Goal: Transaction & Acquisition: Purchase product/service

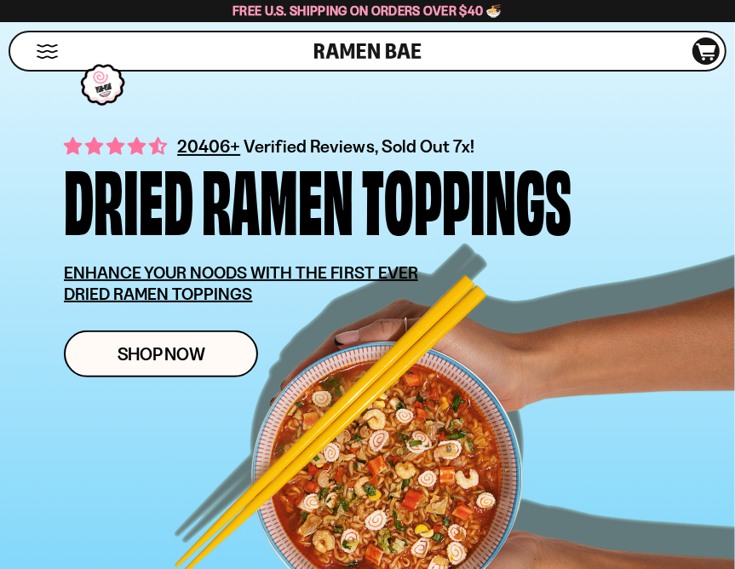
scroll to position [306, 0]
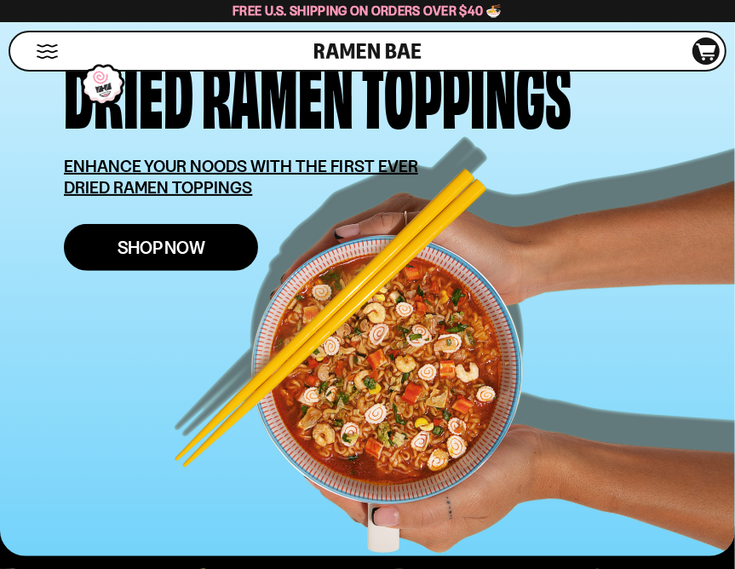
click at [139, 251] on span "Shop Now" at bounding box center [161, 247] width 88 height 18
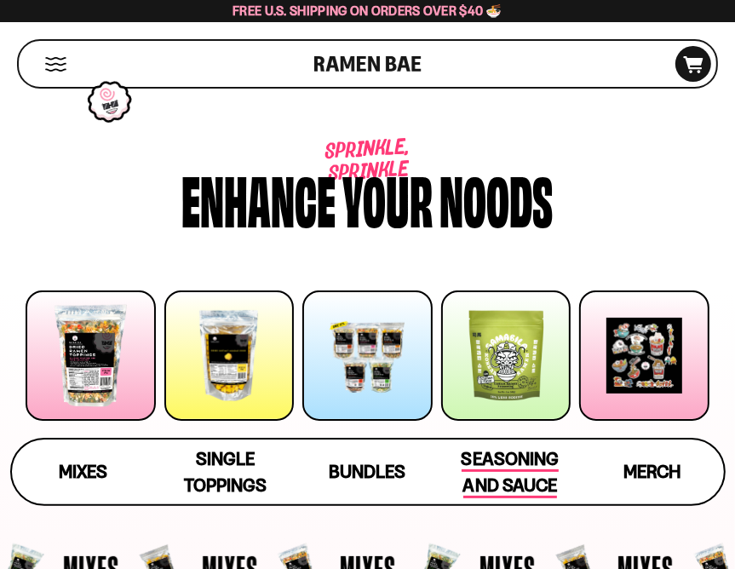
click at [531, 465] on span "Seasoning and Sauce" at bounding box center [509, 473] width 97 height 50
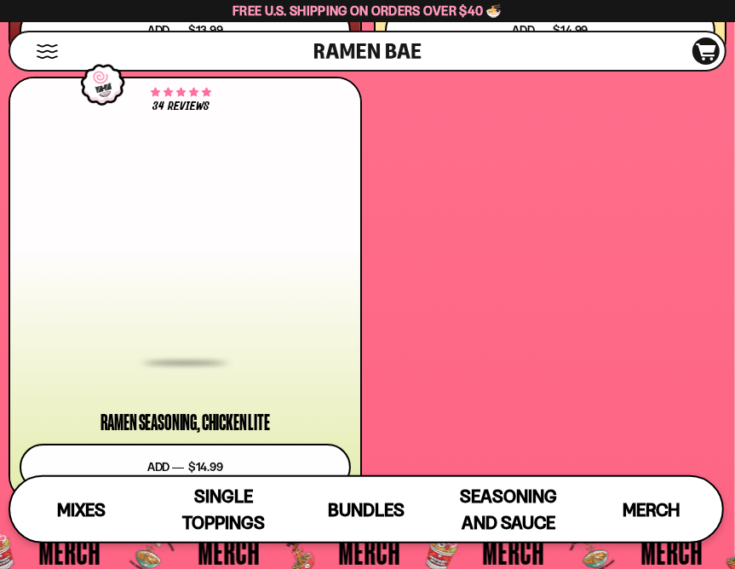
scroll to position [7301, 0]
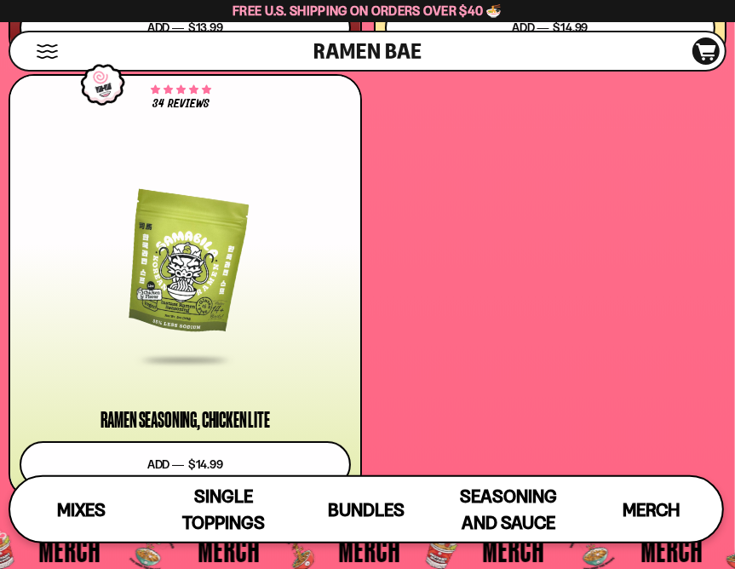
click at [398, 322] on div "**********" at bounding box center [368, 68] width 718 height 862
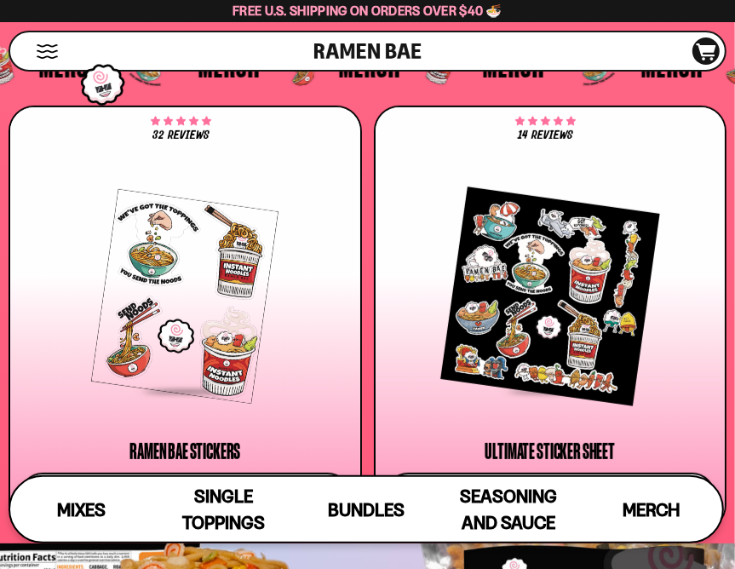
scroll to position [7812, 0]
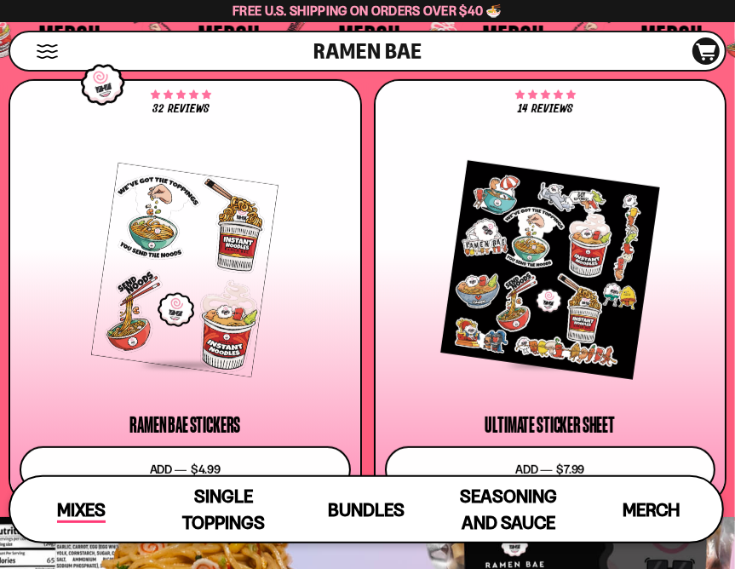
click at [87, 509] on span "Mixes" at bounding box center [81, 511] width 49 height 24
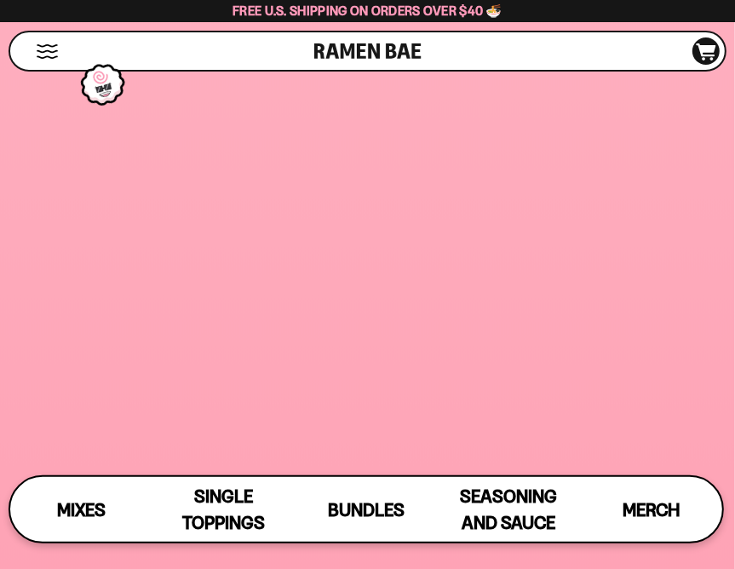
scroll to position [587, 0]
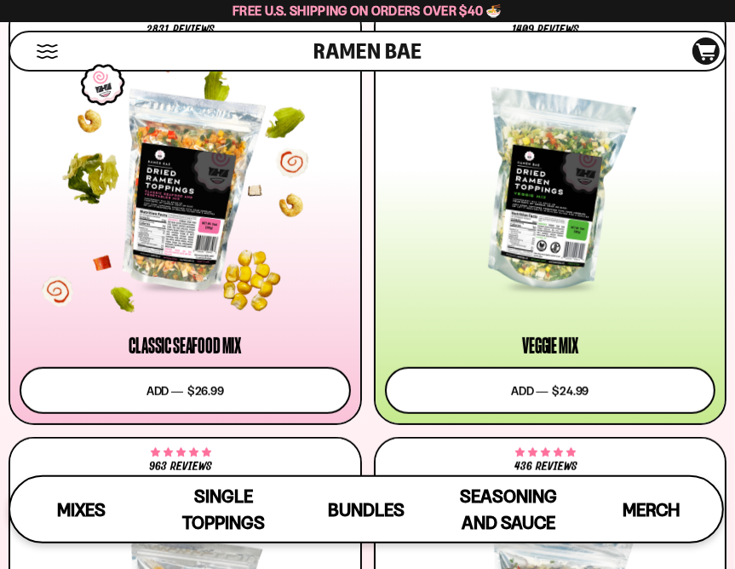
click at [183, 226] on div at bounding box center [185, 192] width 331 height 194
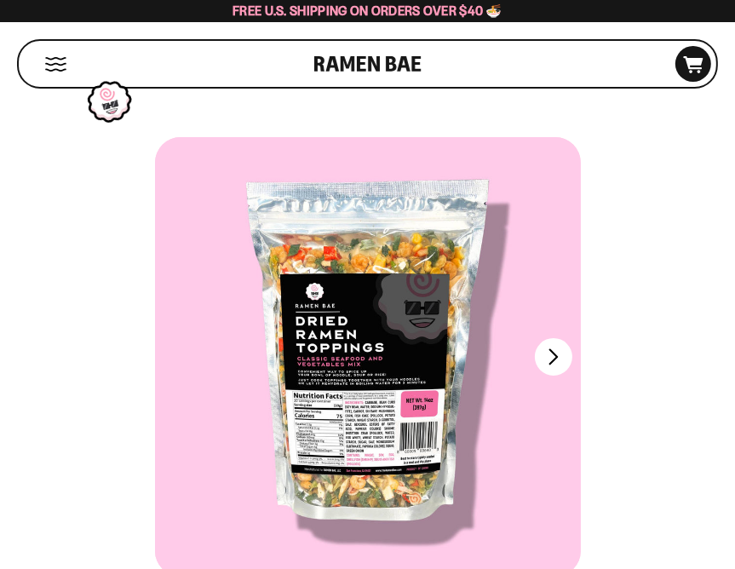
click at [365, 415] on div at bounding box center [368, 356] width 426 height 439
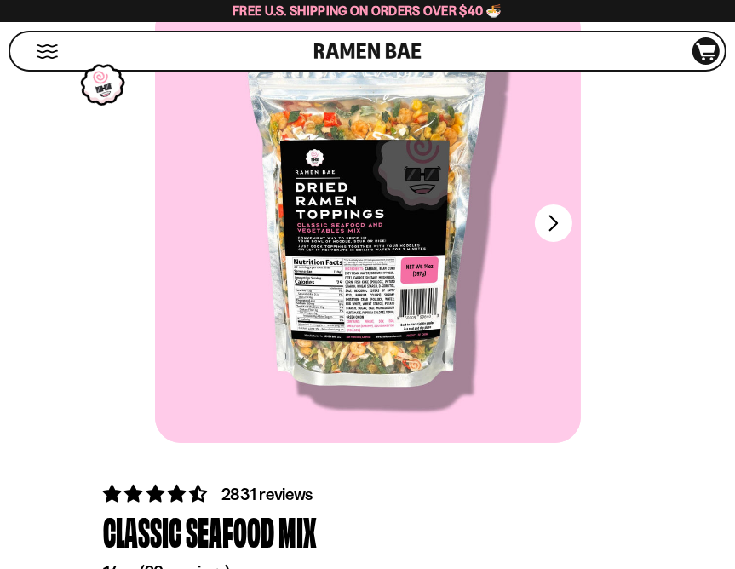
scroll to position [136, 0]
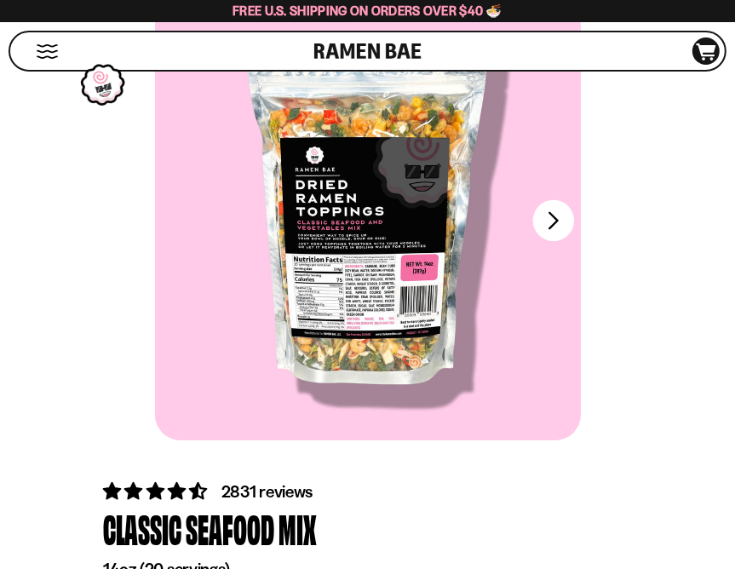
click at [546, 220] on button "FADCB6FD-DFAB-4417-9F21-029242090B77" at bounding box center [552, 220] width 41 height 41
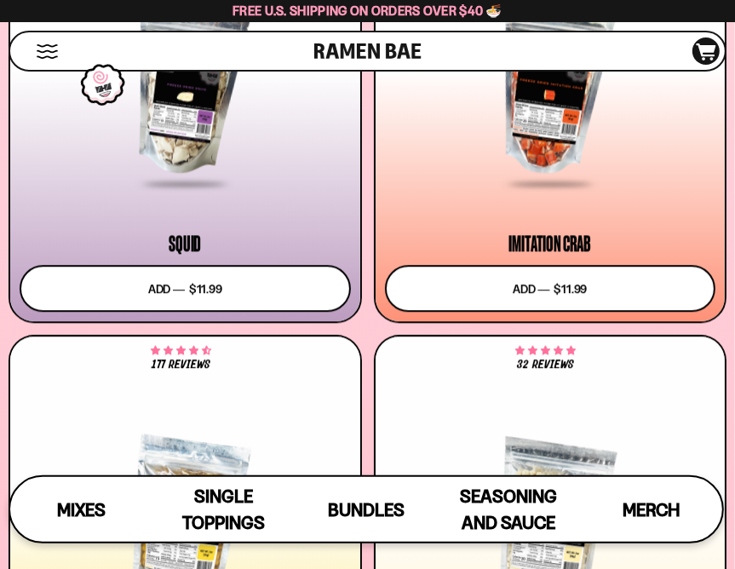
scroll to position [2584, 0]
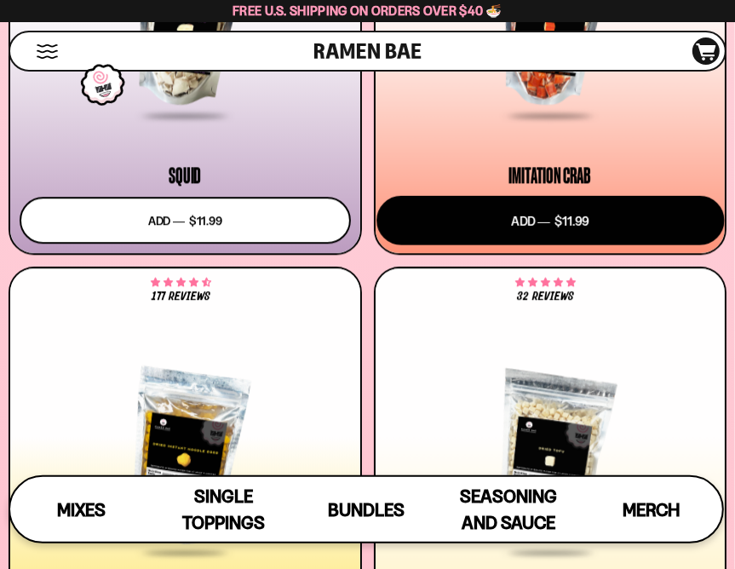
click at [532, 224] on button "Add to cart Add ― Regular price $11.99 Regular price Sale price $11.99 Unit pri…" at bounding box center [549, 220] width 347 height 49
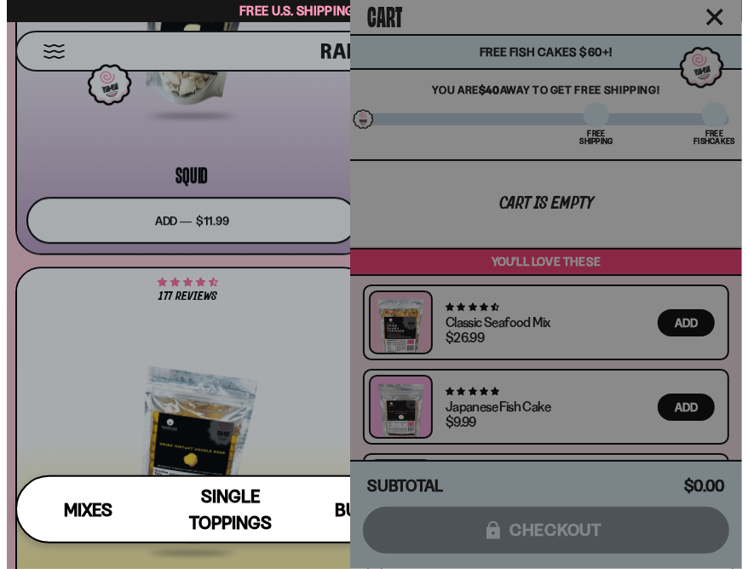
scroll to position [2617, 0]
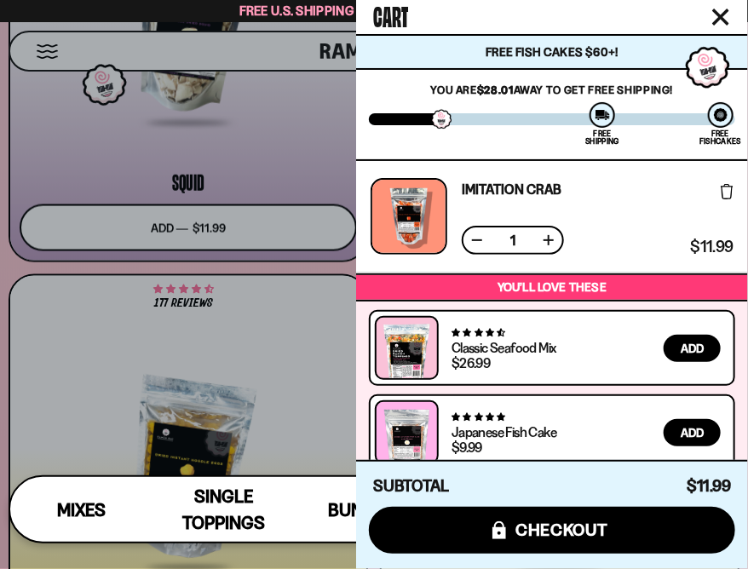
click at [44, 366] on div at bounding box center [374, 284] width 748 height 569
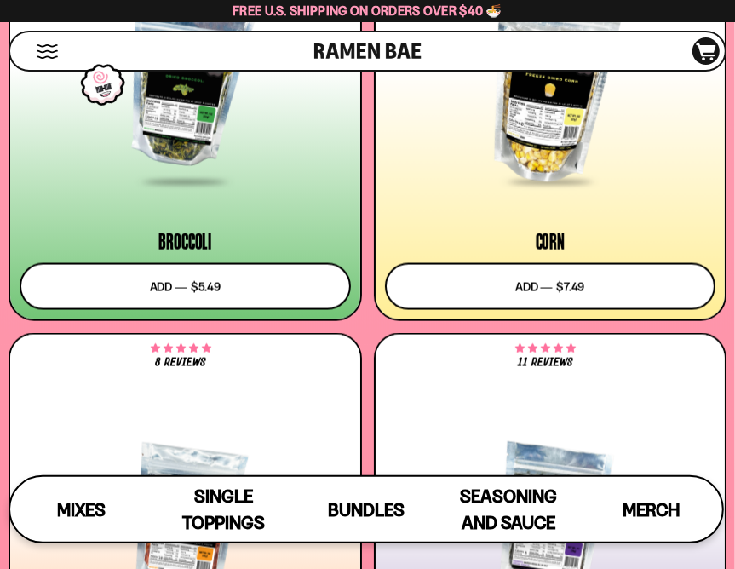
scroll to position [5171, 0]
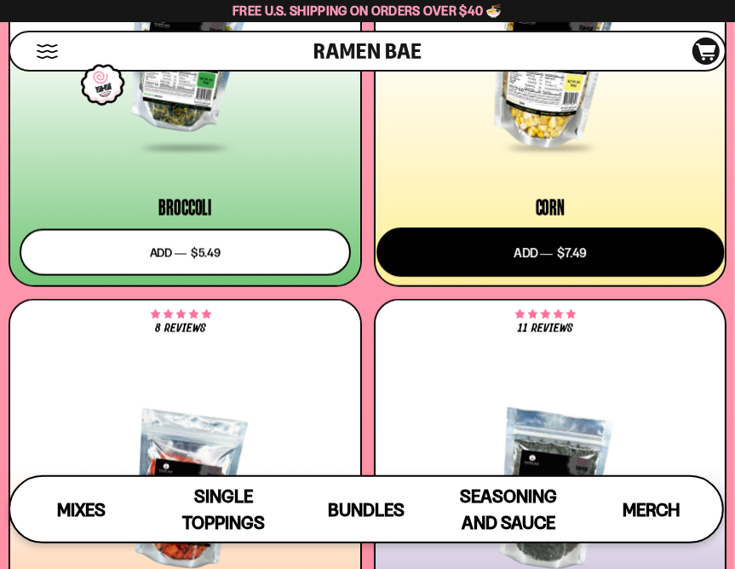
click at [516, 258] on button "Add to cart Add ― Regular price $7.49 Regular price Sale price $7.49 Unit price…" at bounding box center [549, 252] width 347 height 49
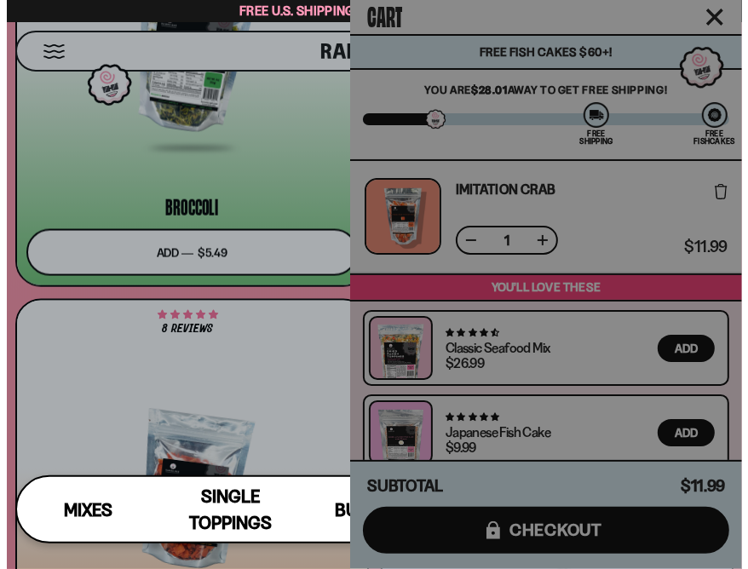
scroll to position [5251, 0]
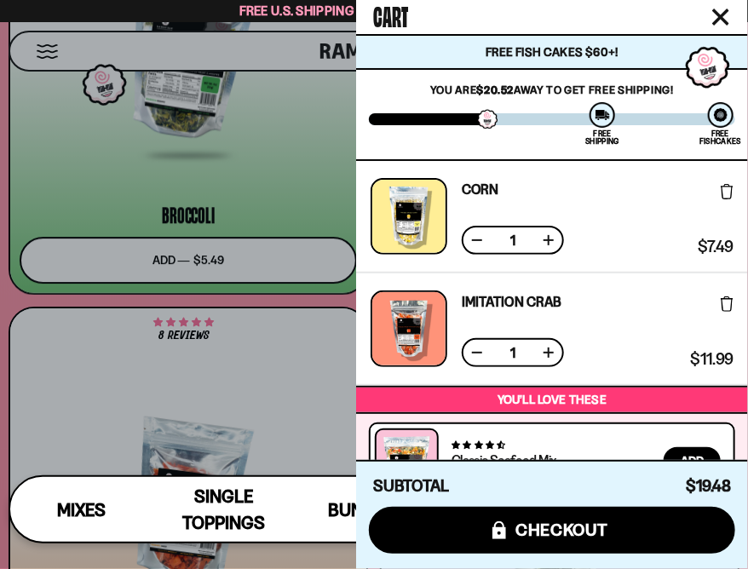
click at [73, 399] on div at bounding box center [374, 284] width 748 height 569
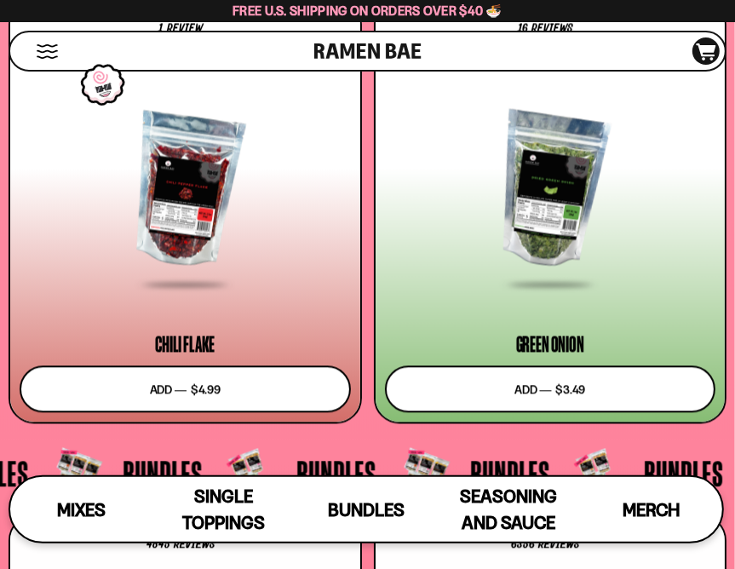
scroll to position [5977, 0]
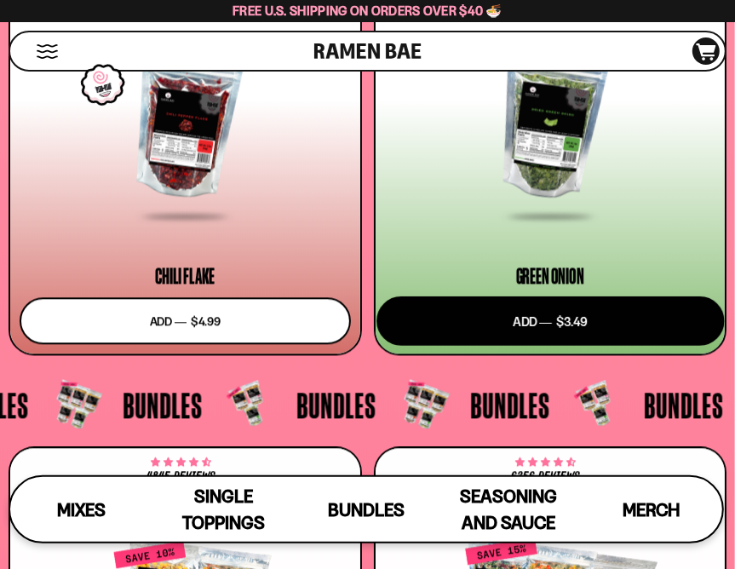
click at [566, 329] on button "Add to cart Add ― Regular price $3.49 Regular price Sale price $3.49 Unit price…" at bounding box center [549, 320] width 347 height 49
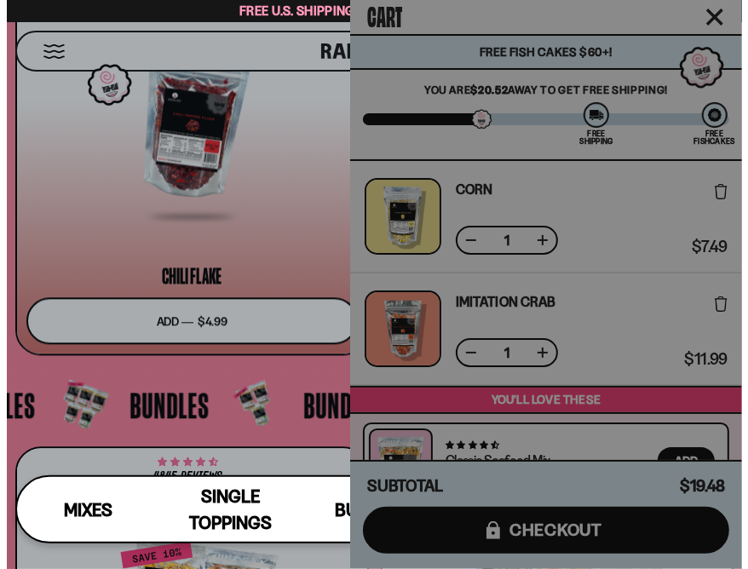
scroll to position [6074, 0]
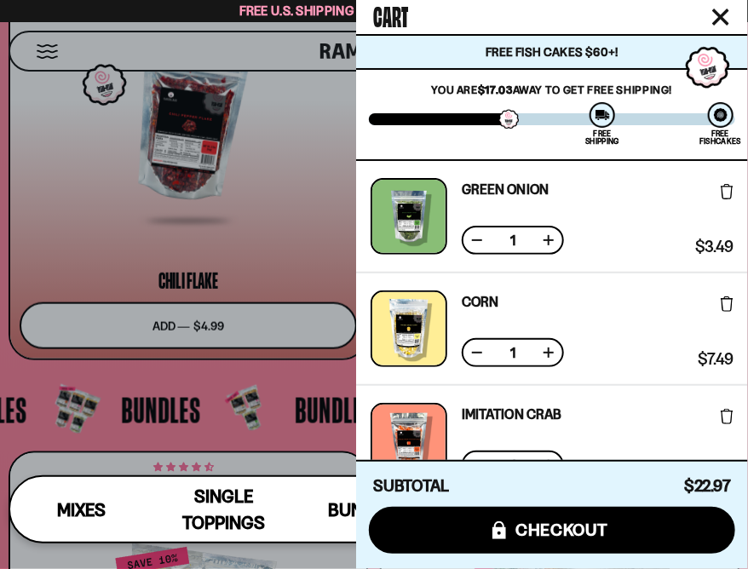
click at [13, 364] on div at bounding box center [374, 284] width 748 height 569
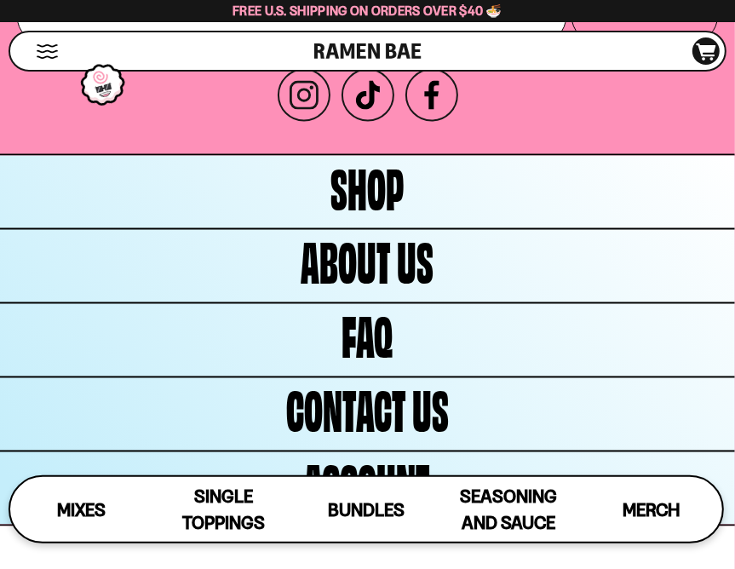
scroll to position [8987, 0]
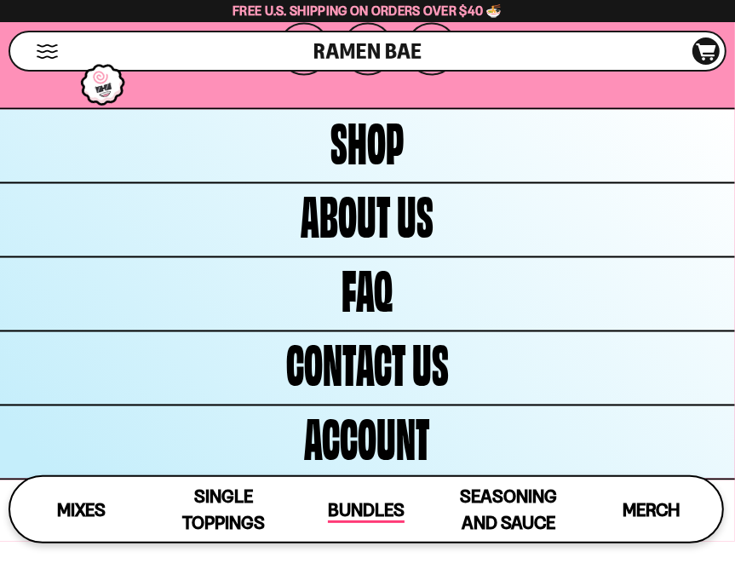
click at [347, 508] on span "Bundles" at bounding box center [366, 511] width 77 height 24
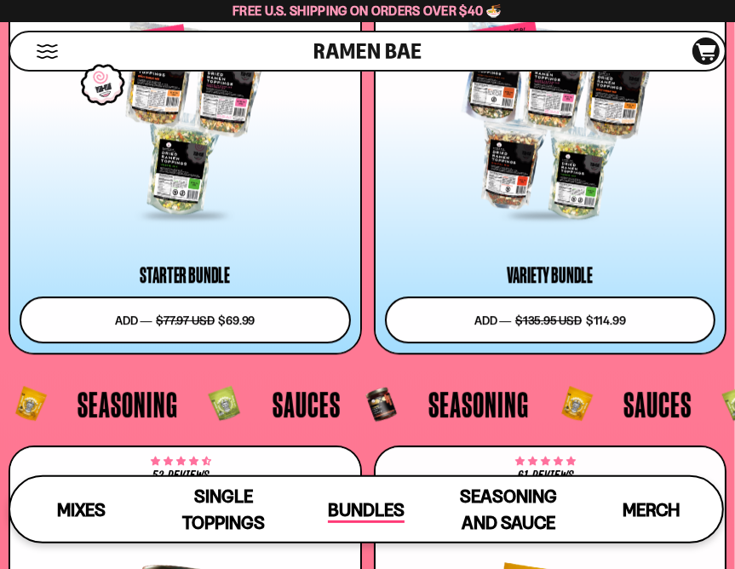
scroll to position [6424, 0]
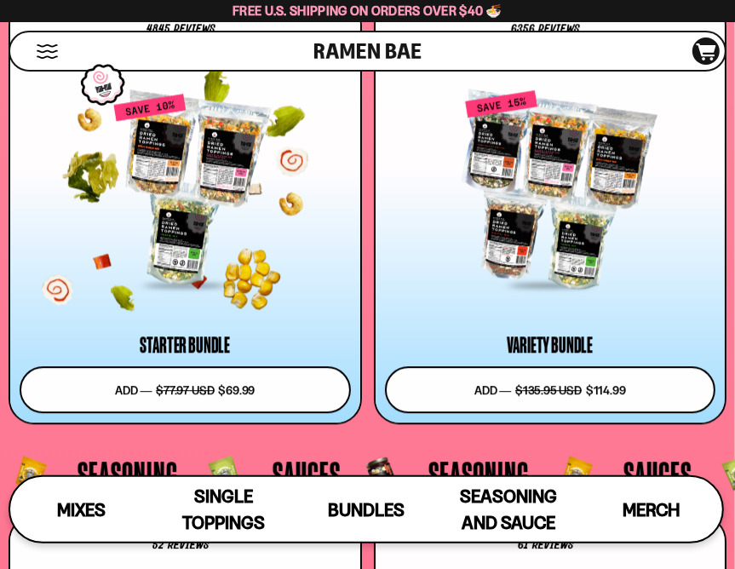
click at [198, 223] on div at bounding box center [185, 191] width 331 height 194
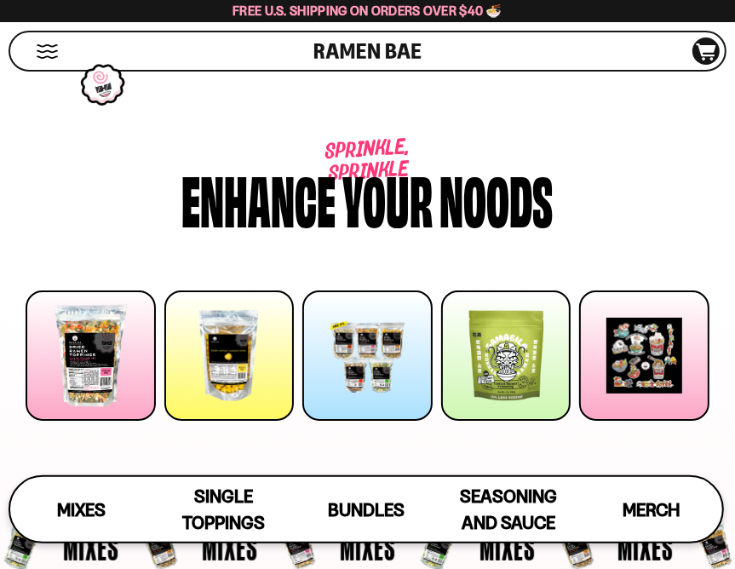
scroll to position [6445, 0]
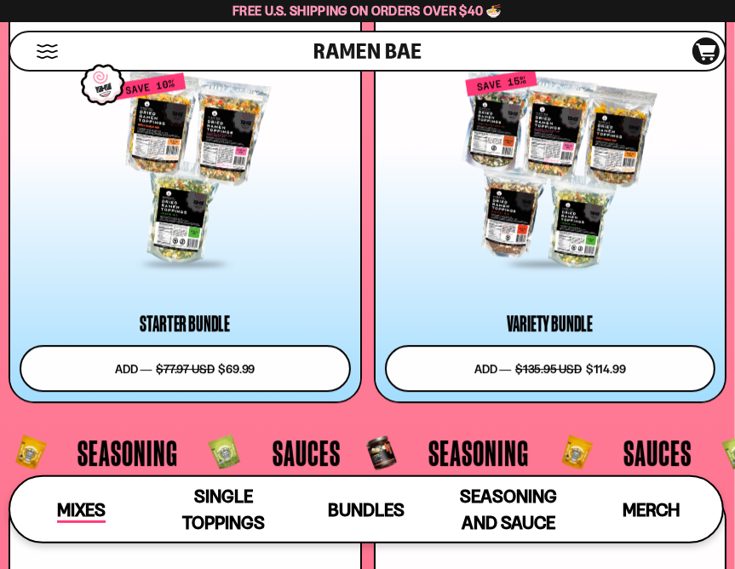
click at [100, 499] on span "Mixes" at bounding box center [81, 511] width 49 height 24
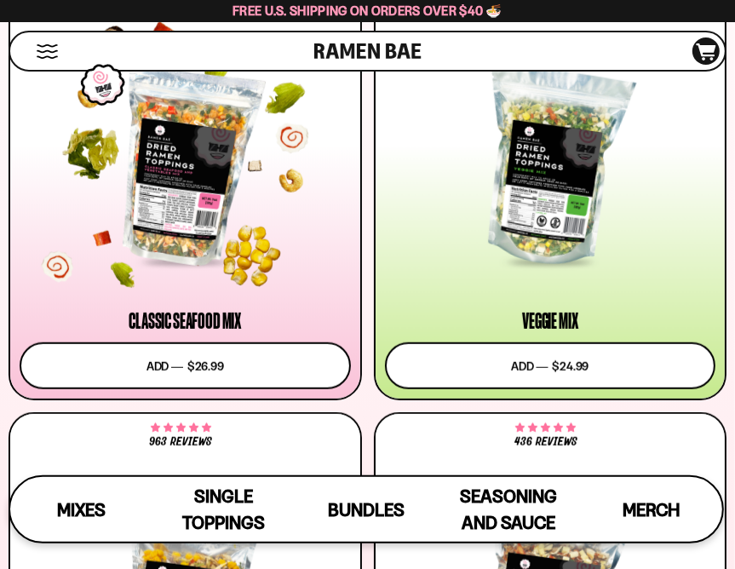
scroll to position [587, 0]
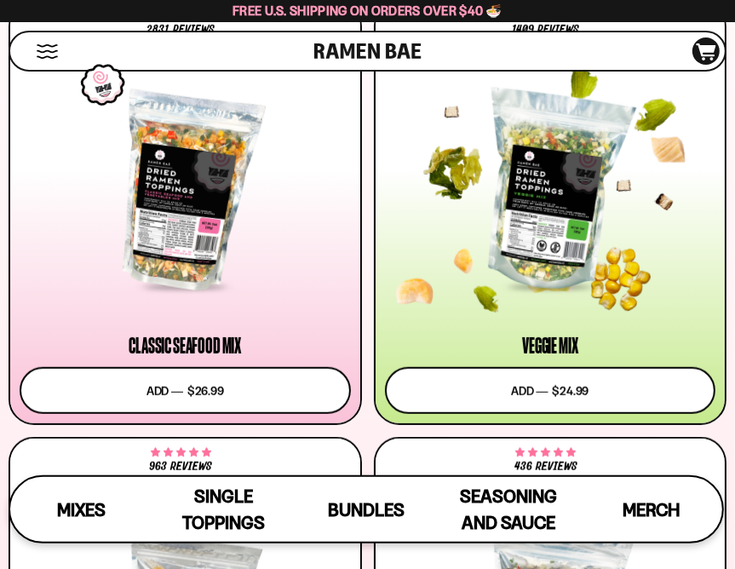
click at [520, 173] on div at bounding box center [550, 192] width 331 height 194
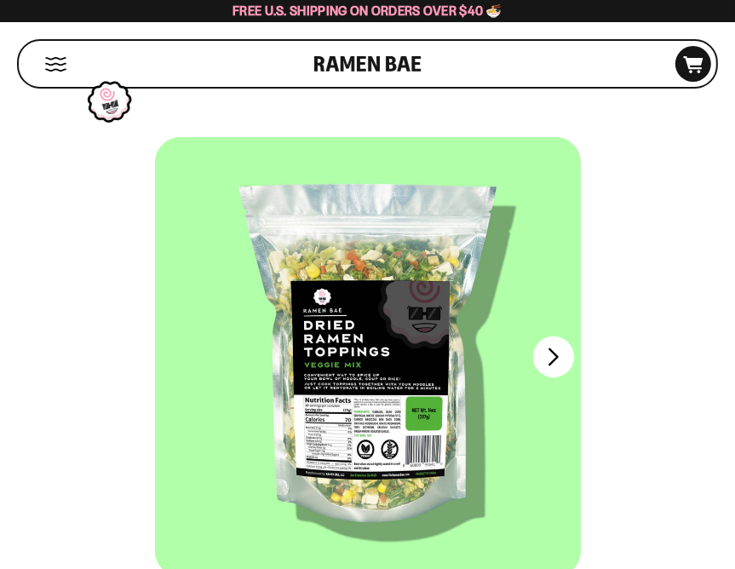
click at [550, 363] on button "FADCB6FD-DFAB-4417-9F21-029242090B77" at bounding box center [552, 356] width 41 height 41
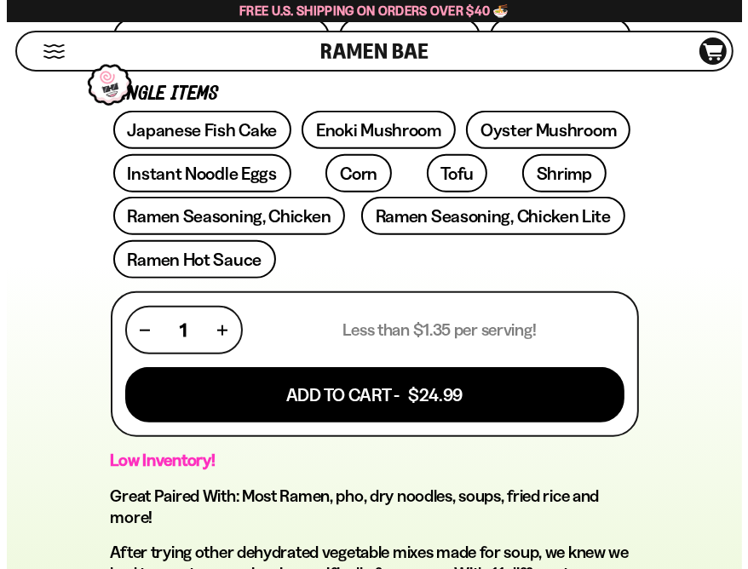
scroll to position [885, 0]
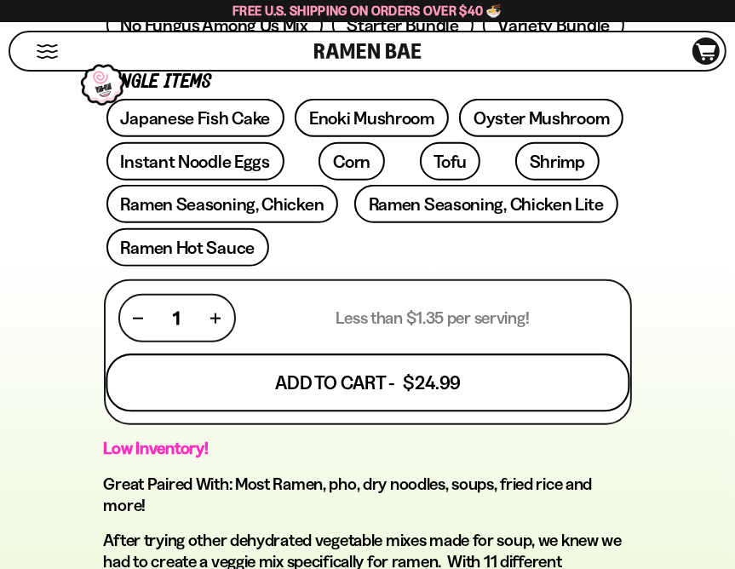
click at [397, 367] on button "Add To Cart - $24.99" at bounding box center [368, 382] width 524 height 58
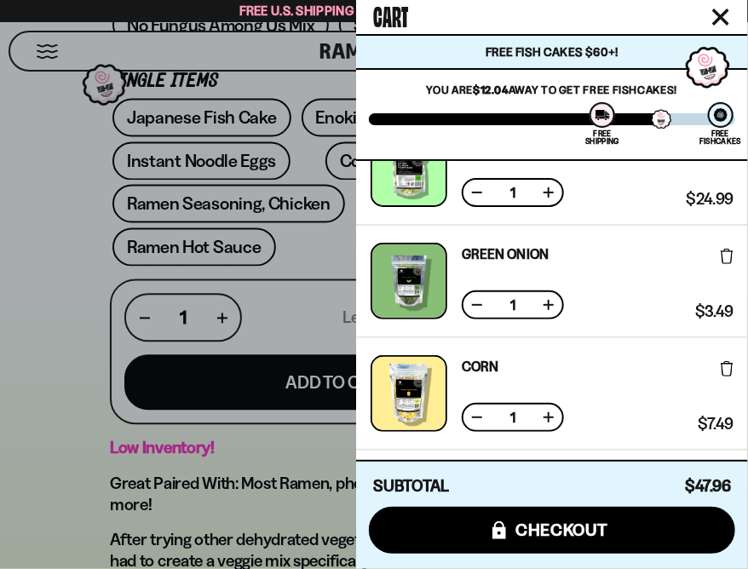
scroll to position [54, 0]
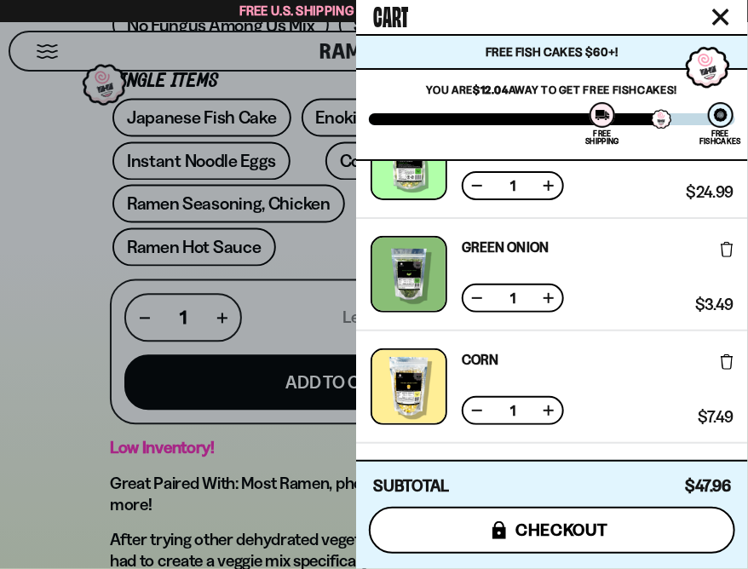
click at [564, 536] on span "checkout" at bounding box center [561, 529] width 93 height 19
